Goal: Find specific page/section: Find specific page/section

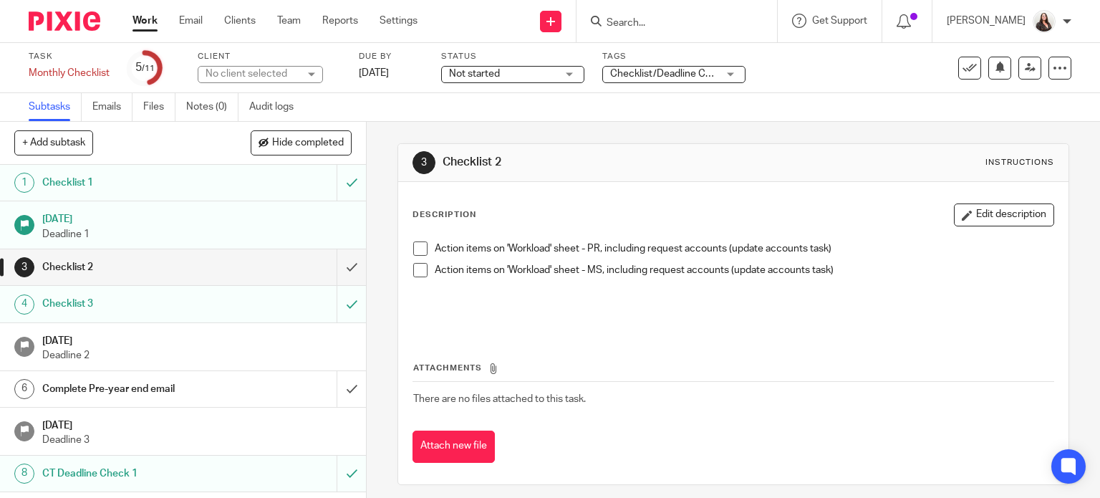
click at [649, 26] on input "Search" at bounding box center [669, 23] width 129 height 13
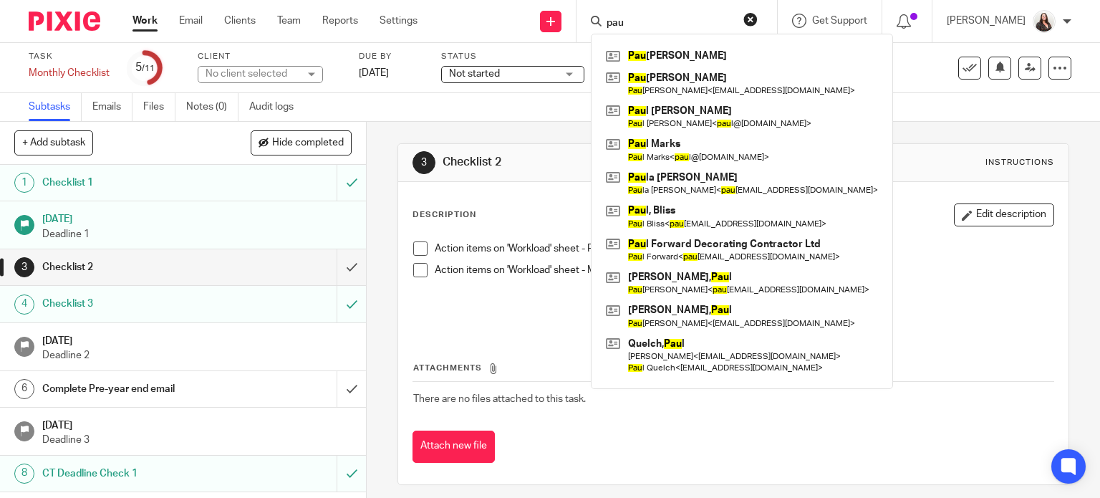
type input "pau"
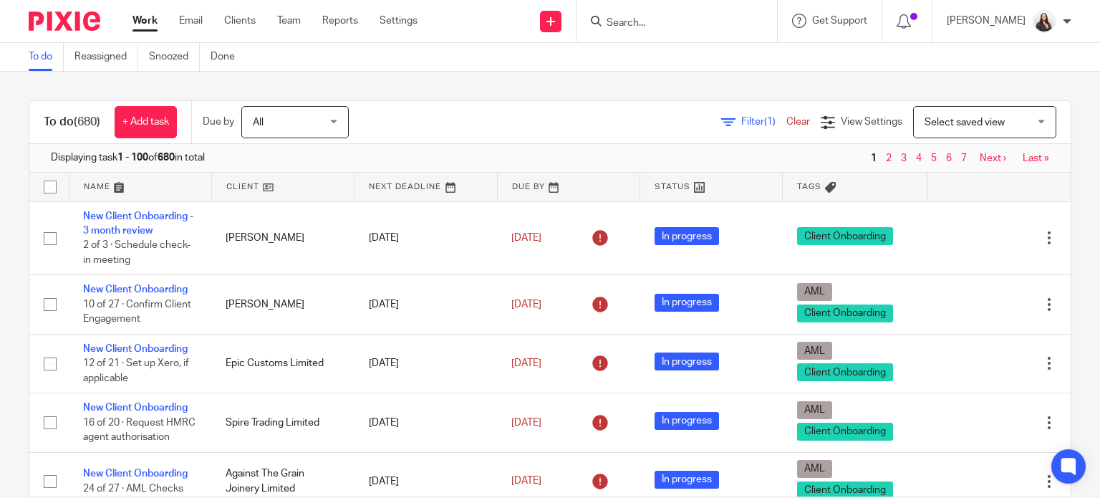
click at [661, 21] on input "Search" at bounding box center [669, 23] width 129 height 13
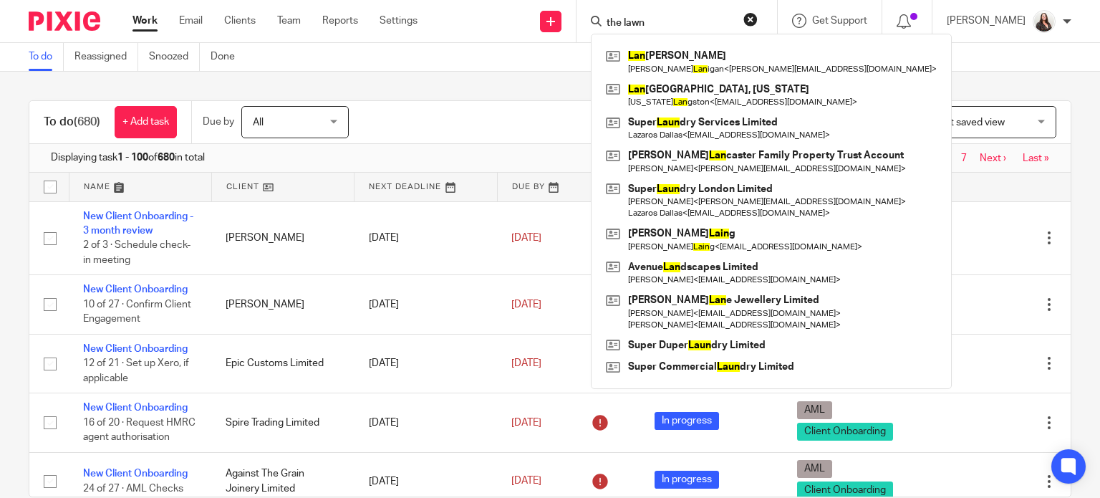
type input "the lawn"
click at [507, 88] on div "To do (680) + Add task Due by All All [DATE] [DATE] This week Next week This mo…" at bounding box center [550, 285] width 1100 height 426
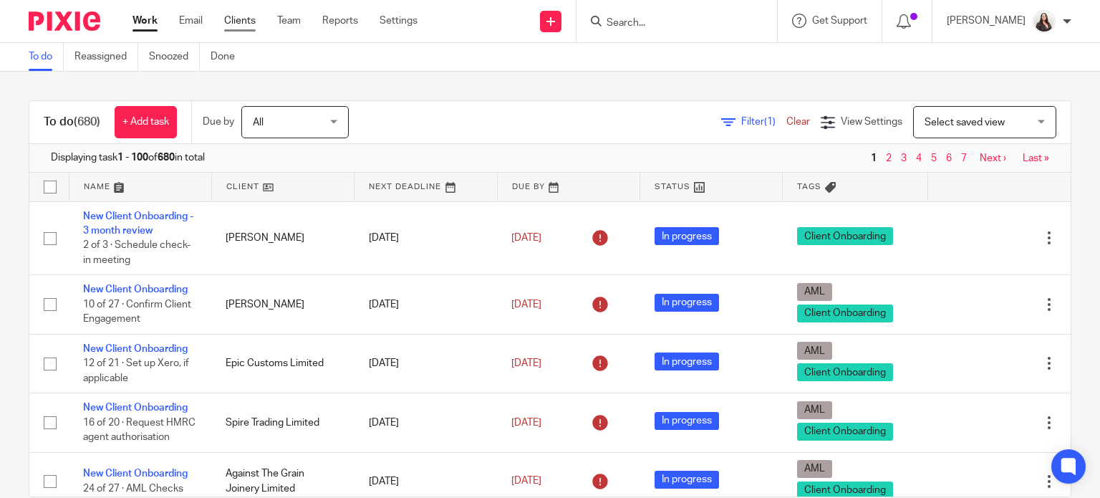
click at [238, 20] on link "Clients" at bounding box center [240, 21] width 32 height 14
